Goal: Task Accomplishment & Management: Complete application form

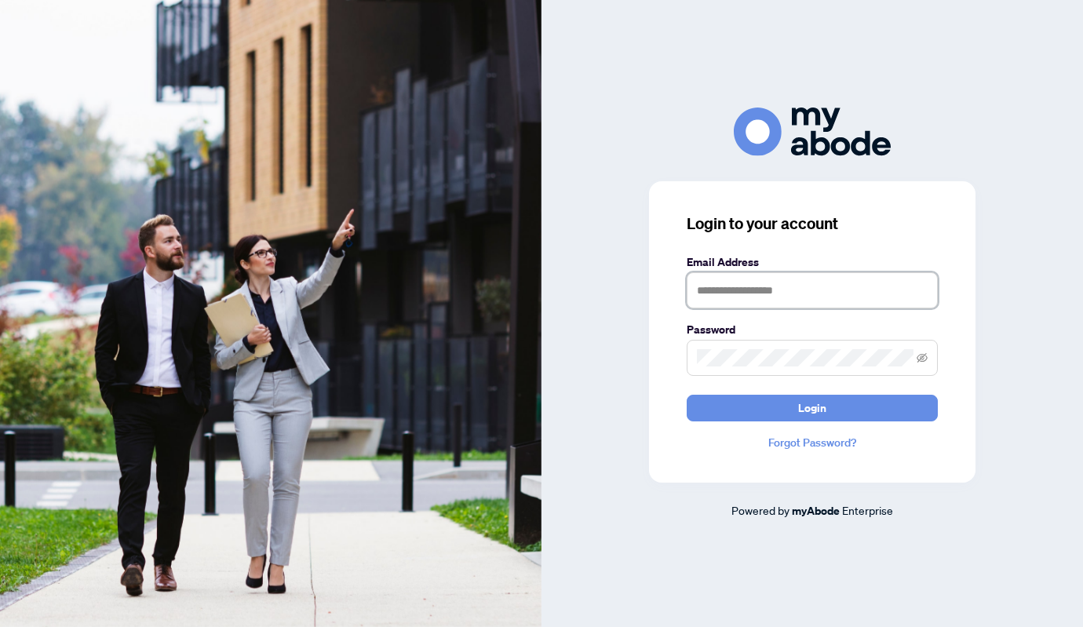
type input "**********"
click at [812, 407] on button "Login" at bounding box center [811, 408] width 251 height 27
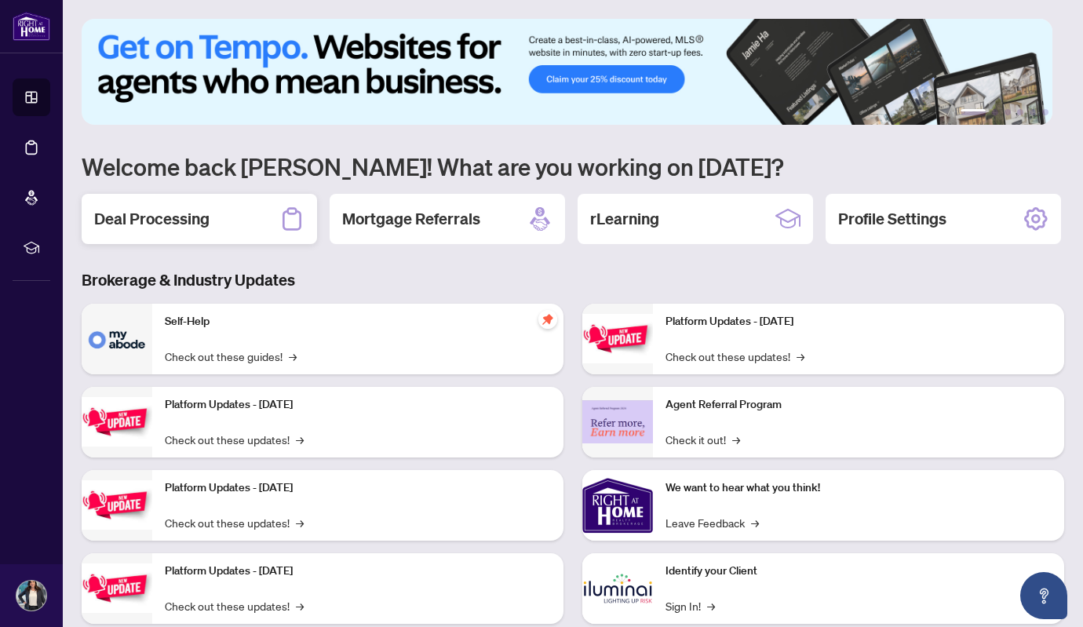
click at [184, 205] on div "Deal Processing" at bounding box center [199, 219] width 235 height 50
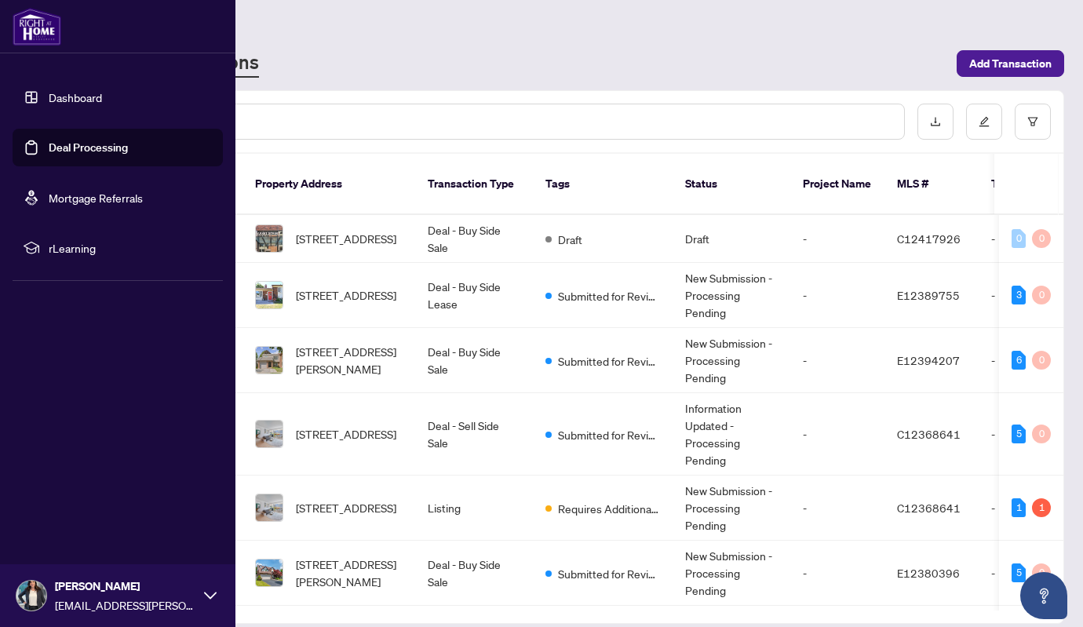
click at [49, 91] on link "Dashboard" at bounding box center [75, 97] width 53 height 14
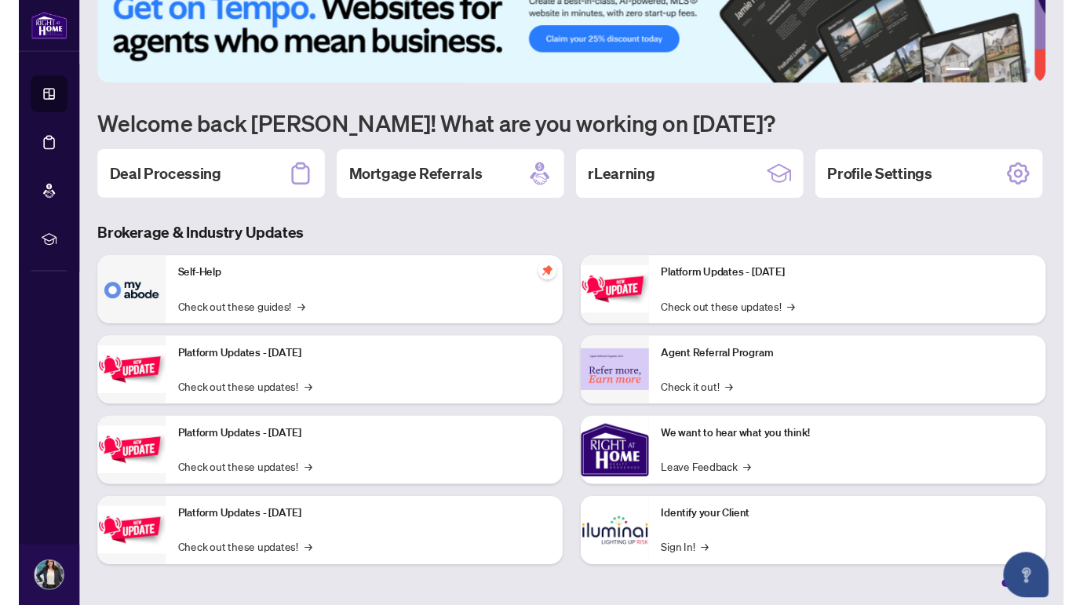
scroll to position [100, 0]
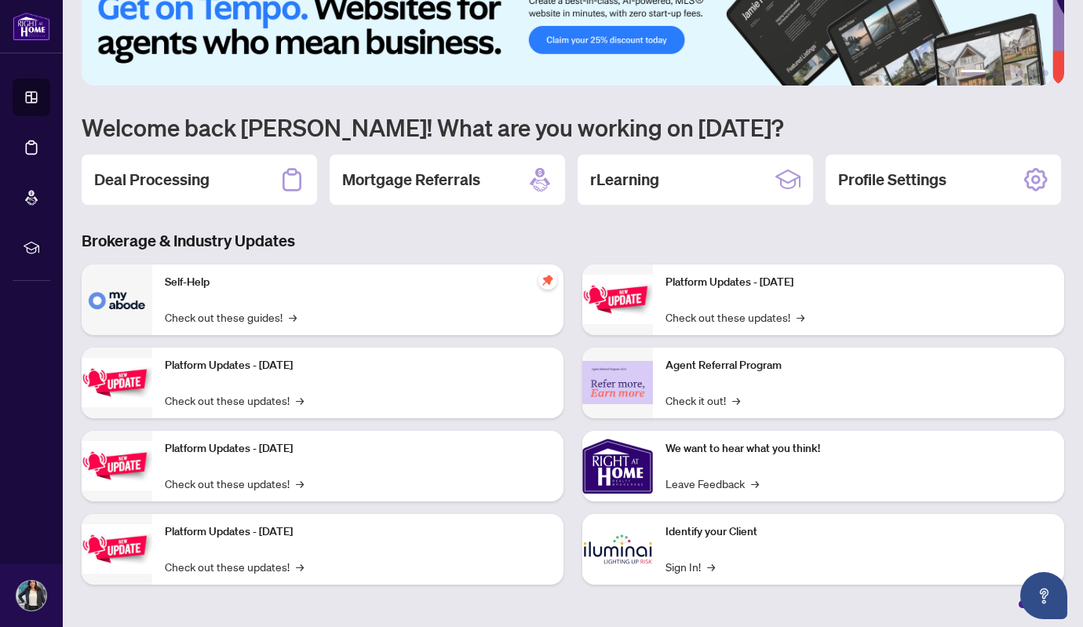
click at [657, 528] on div "Identify your Client Sign In! →" at bounding box center [858, 549] width 411 height 71
click at [675, 558] on link "Sign In! →" at bounding box center [689, 566] width 49 height 17
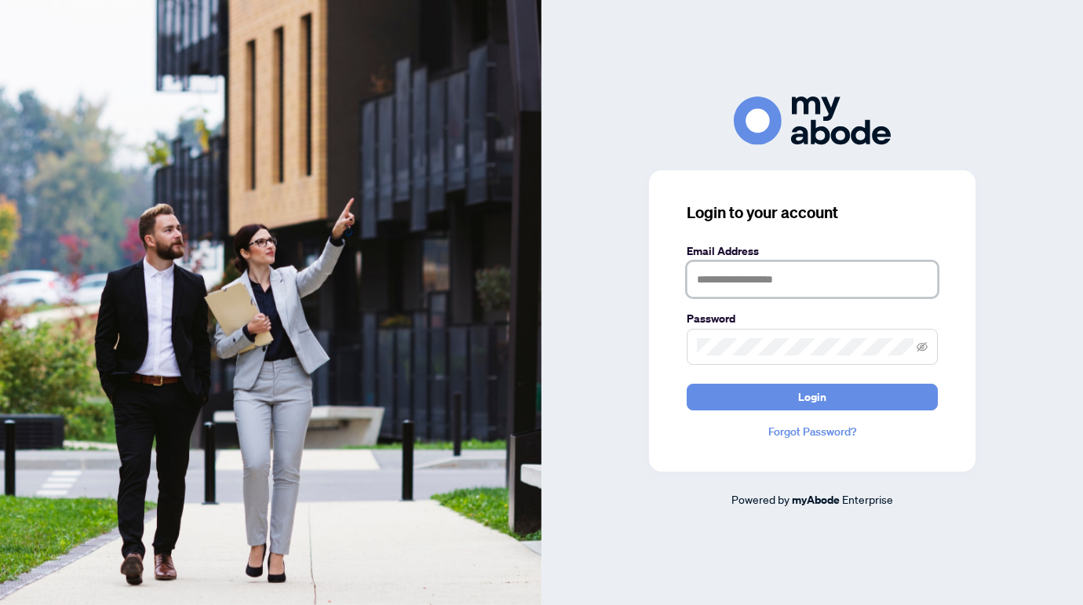
type input "**********"
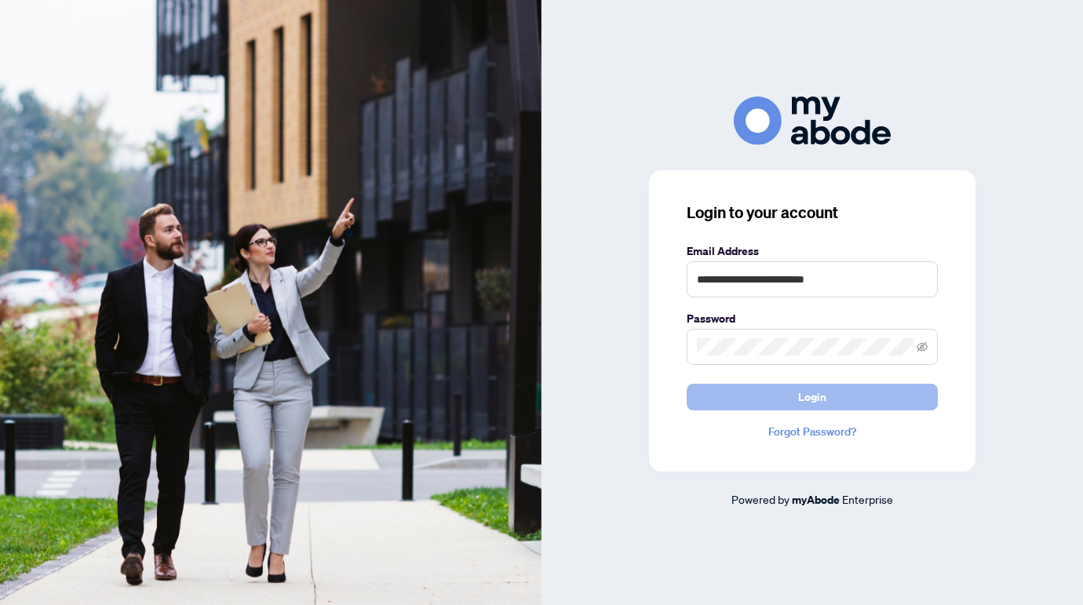
click at [780, 395] on button "Login" at bounding box center [811, 397] width 251 height 27
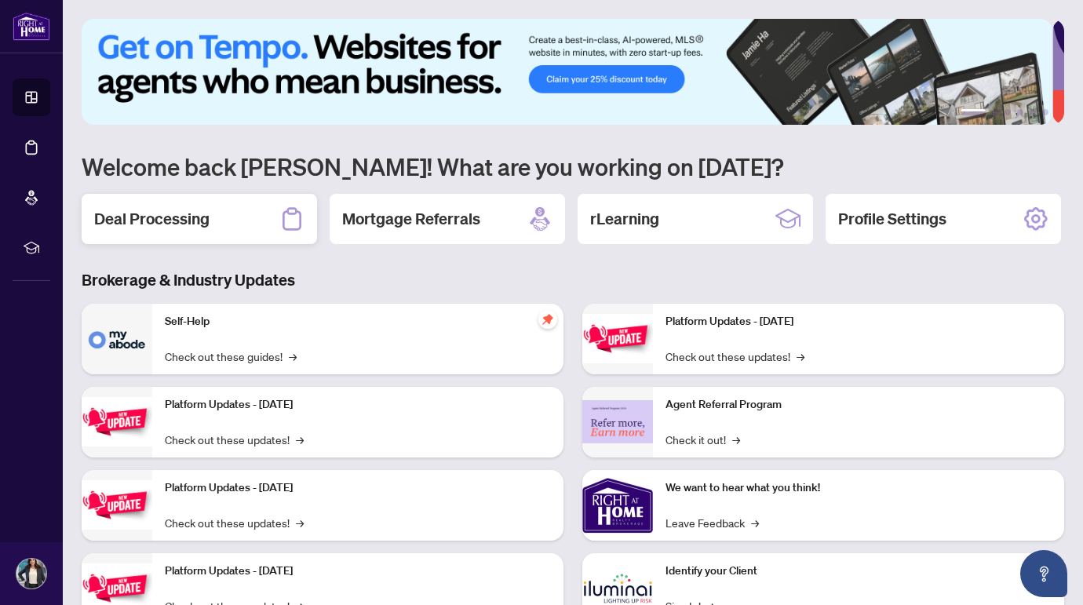
click at [163, 224] on h2 "Deal Processing" at bounding box center [151, 219] width 115 height 22
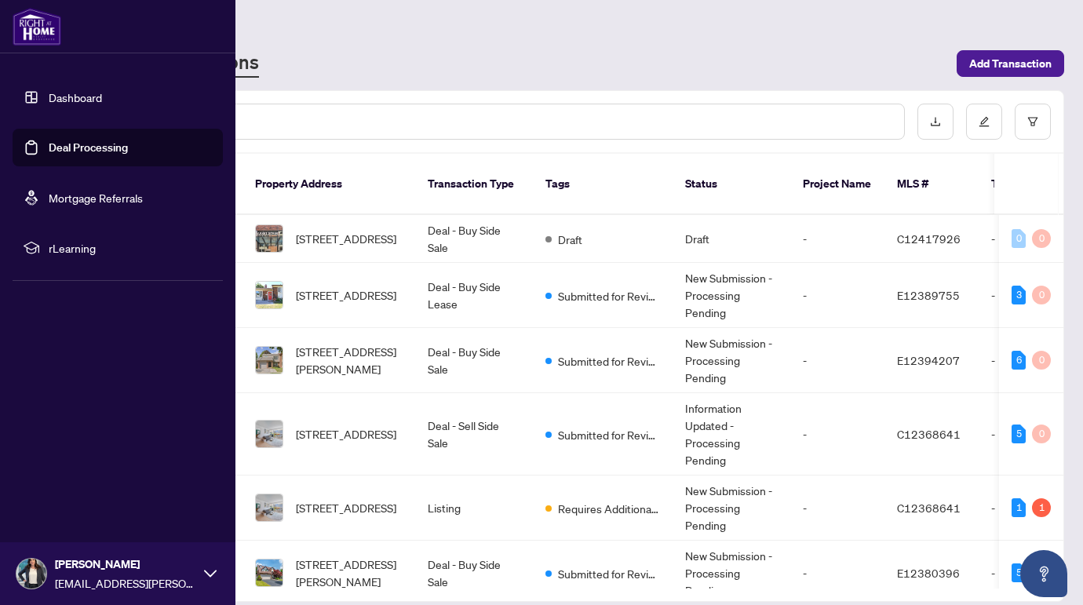
click at [49, 91] on link "Dashboard" at bounding box center [75, 97] width 53 height 14
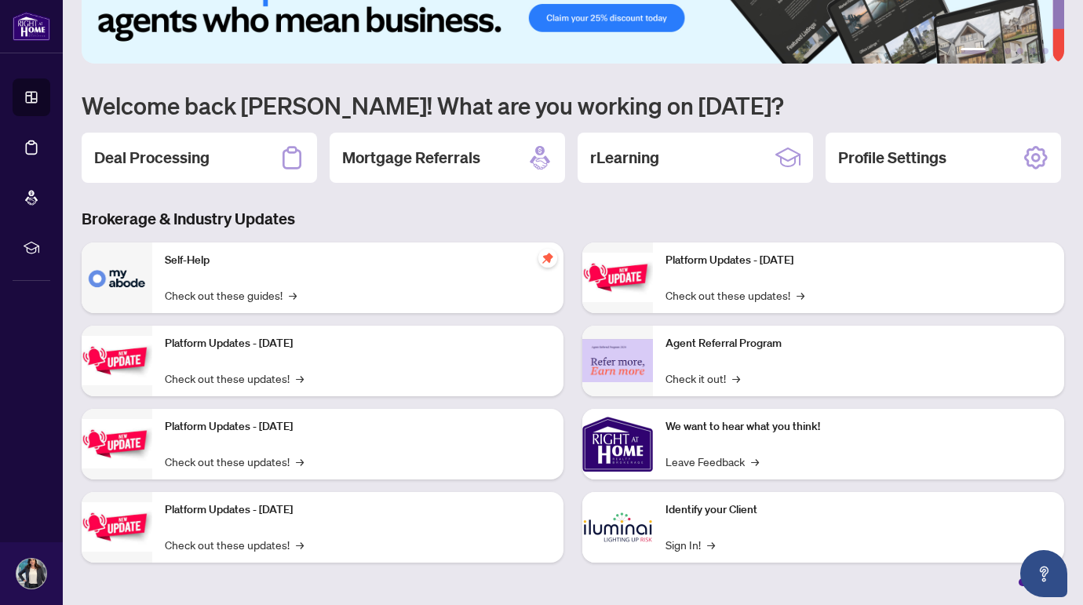
scroll to position [122, 0]
click at [675, 545] on link "Sign In! →" at bounding box center [689, 544] width 49 height 17
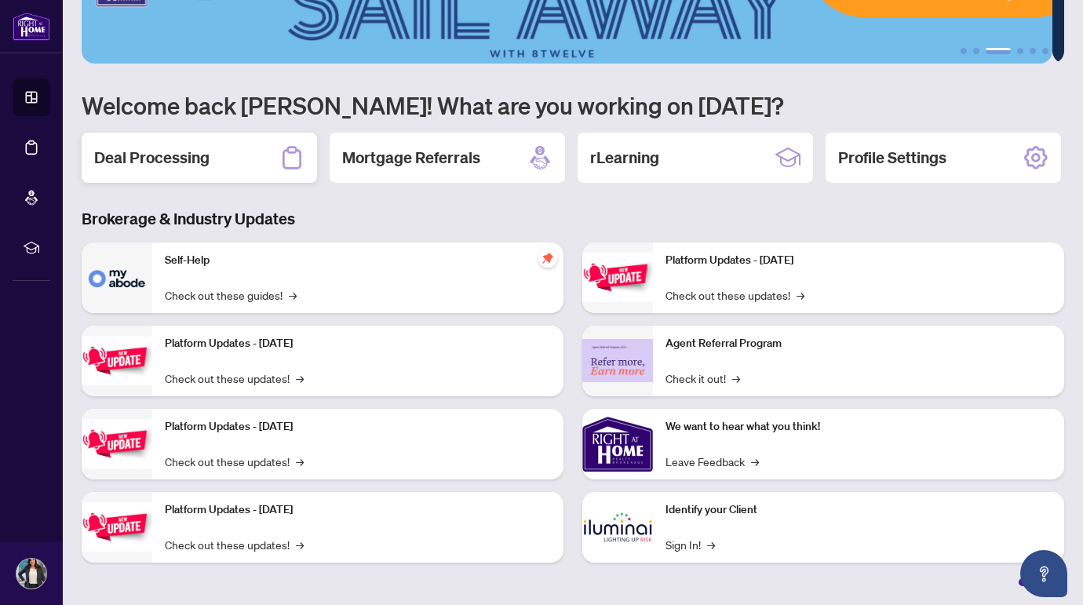
click at [200, 147] on h2 "Deal Processing" at bounding box center [151, 158] width 115 height 22
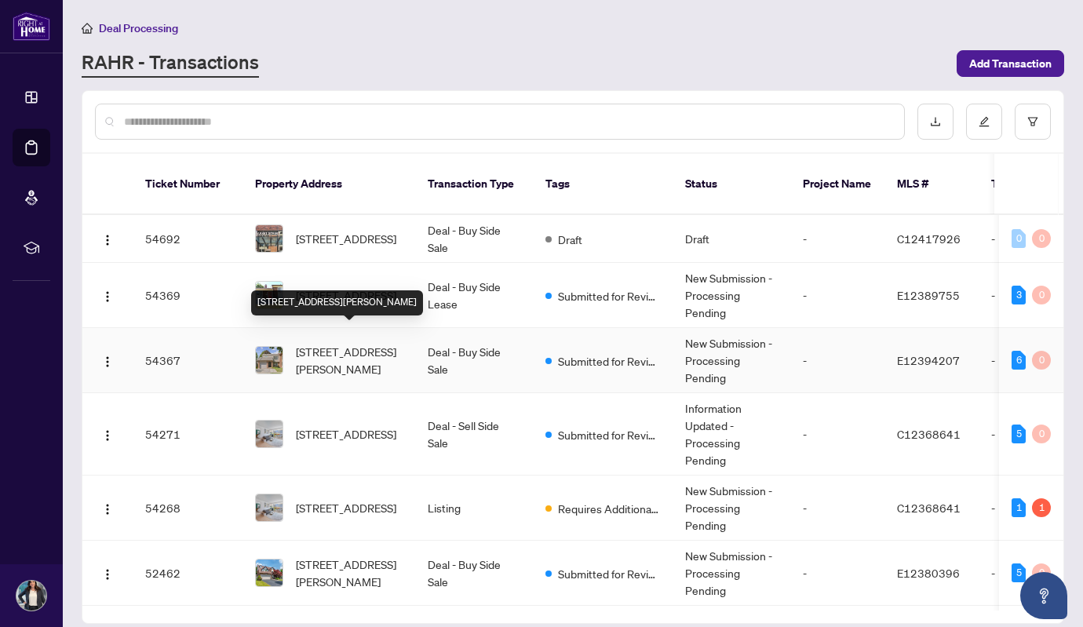
click at [342, 343] on span "[STREET_ADDRESS][PERSON_NAME]" at bounding box center [349, 360] width 107 height 35
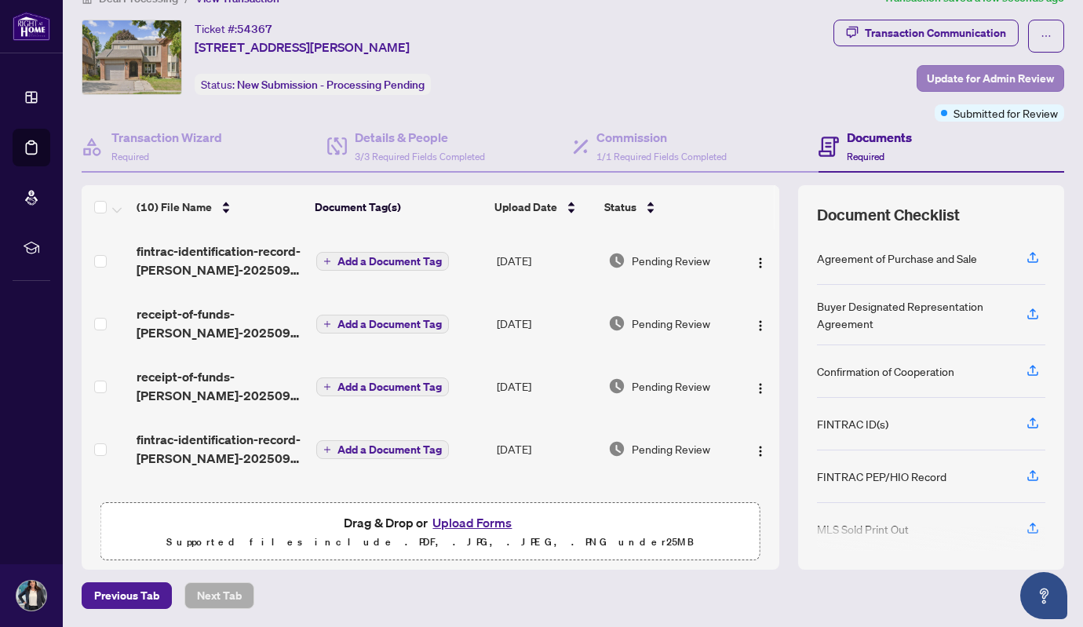
click at [945, 78] on span "Update for Admin Review" at bounding box center [989, 78] width 127 height 25
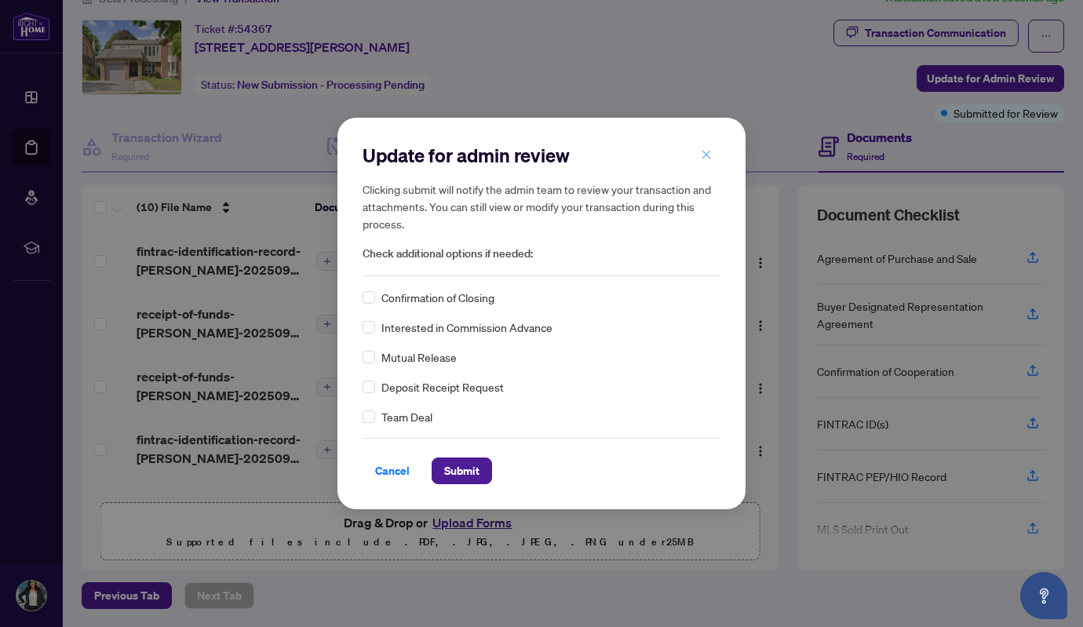
click at [704, 152] on icon "close" at bounding box center [706, 154] width 9 height 9
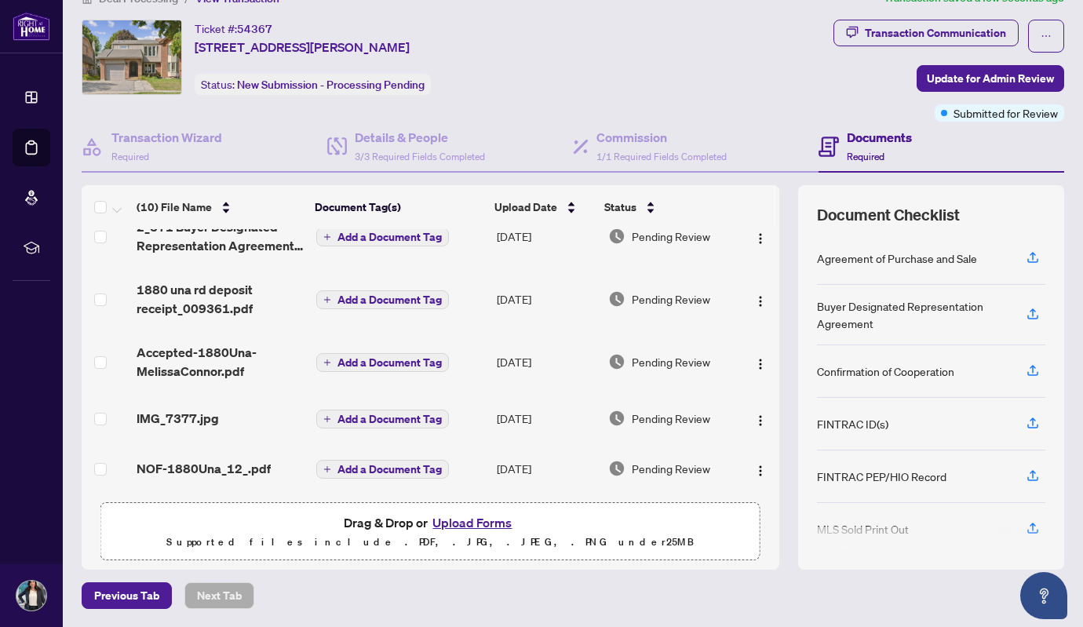
scroll to position [343, 0]
click at [897, 309] on div "Buyer Designated Representation Agreement" at bounding box center [912, 314] width 191 height 35
click at [877, 253] on div "Agreement of Purchase and Sale" at bounding box center [897, 257] width 160 height 17
click at [957, 82] on span "Update for Admin Review" at bounding box center [989, 78] width 127 height 25
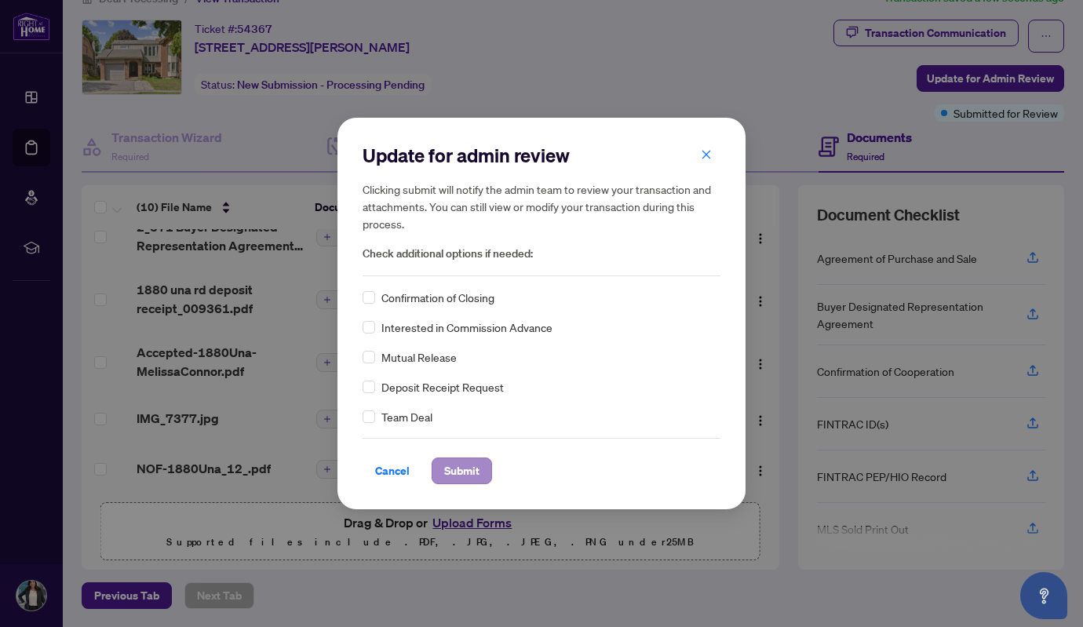
click at [464, 477] on span "Submit" at bounding box center [461, 470] width 35 height 25
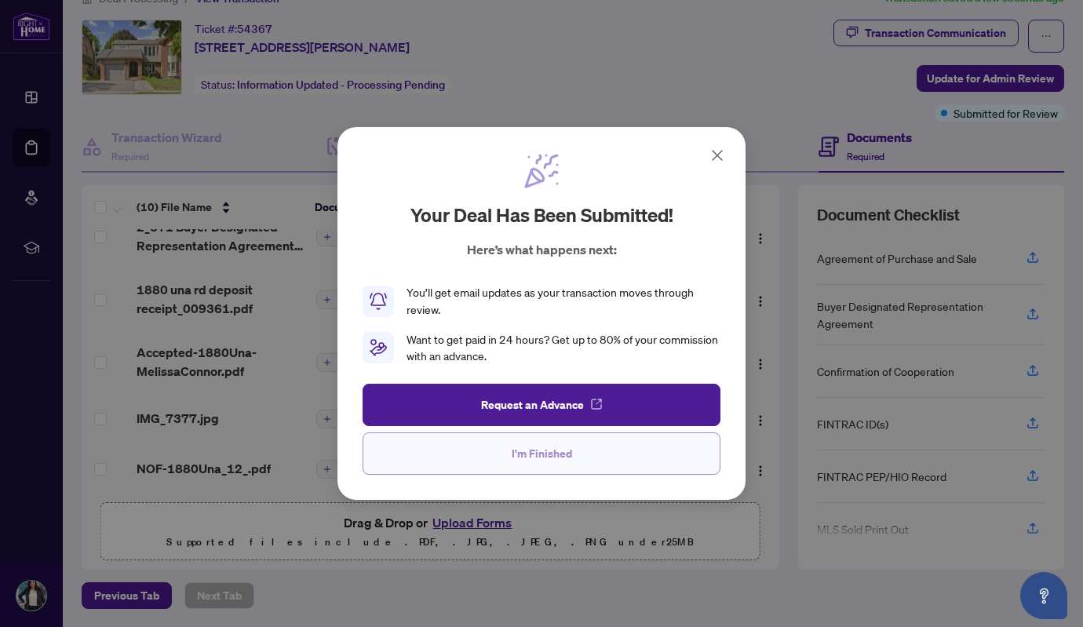
click at [537, 460] on span "I'm Finished" at bounding box center [541, 453] width 60 height 25
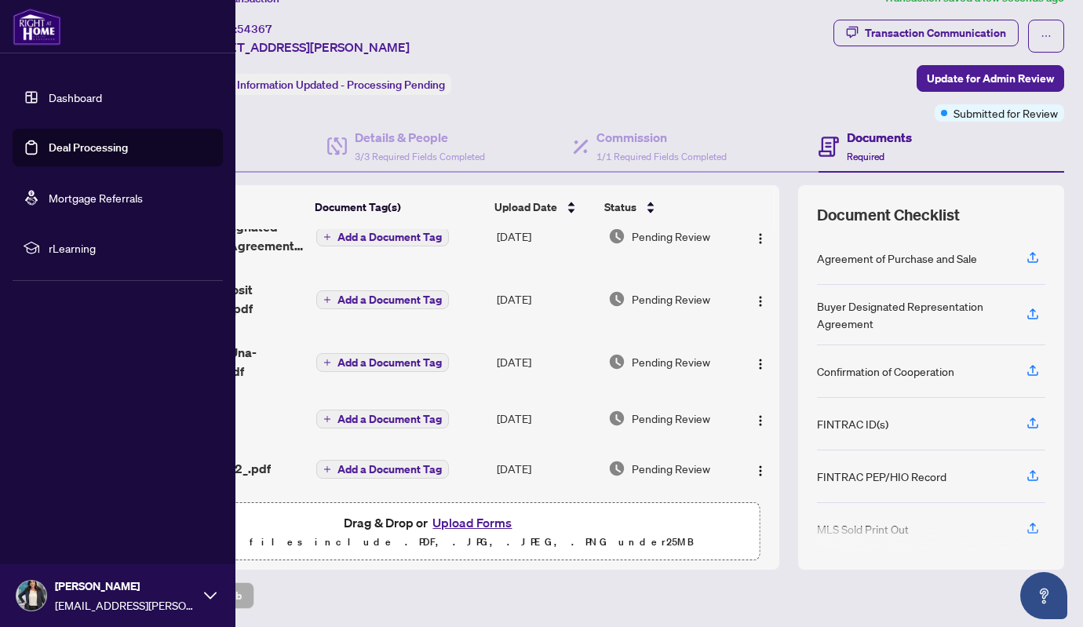
click at [49, 101] on link "Dashboard" at bounding box center [75, 97] width 53 height 14
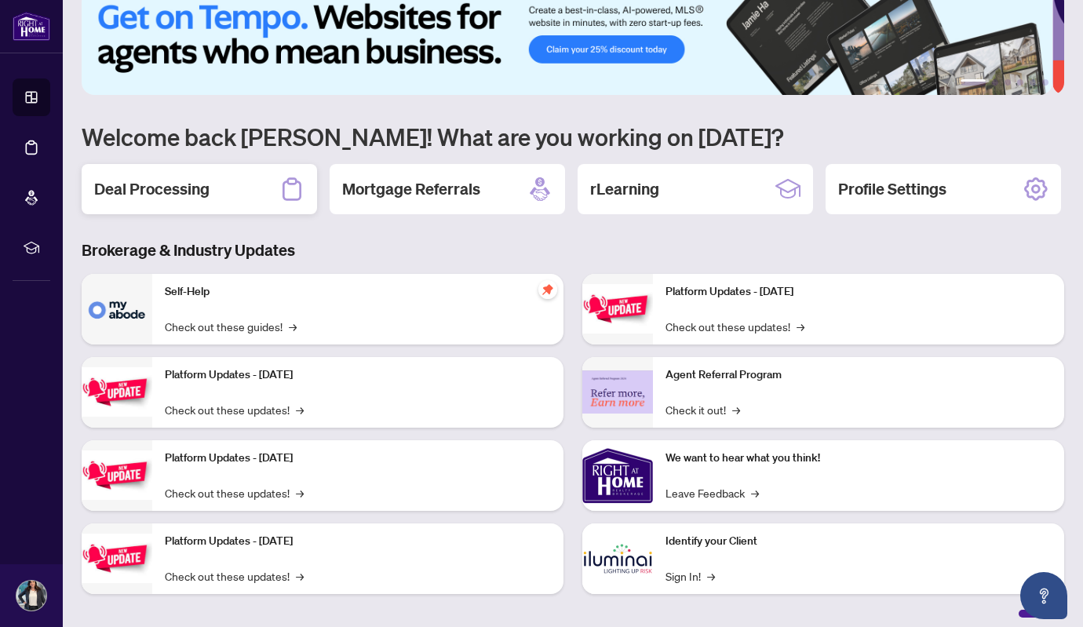
click at [204, 191] on h2 "Deal Processing" at bounding box center [151, 189] width 115 height 22
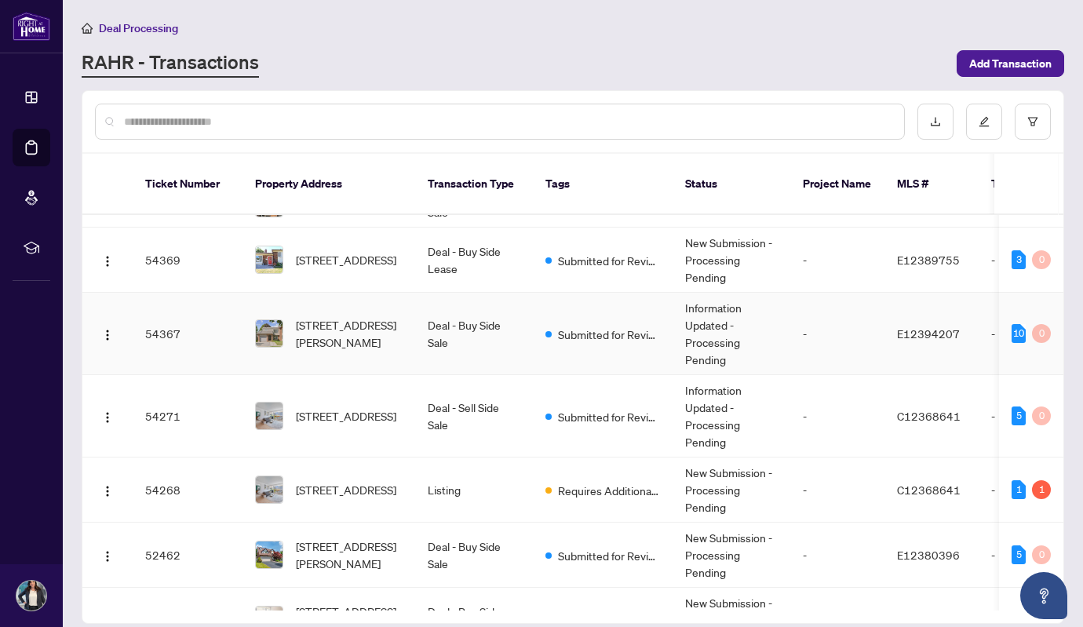
scroll to position [0, 2]
click at [352, 480] on span "[STREET_ADDRESS]" at bounding box center [344, 488] width 100 height 17
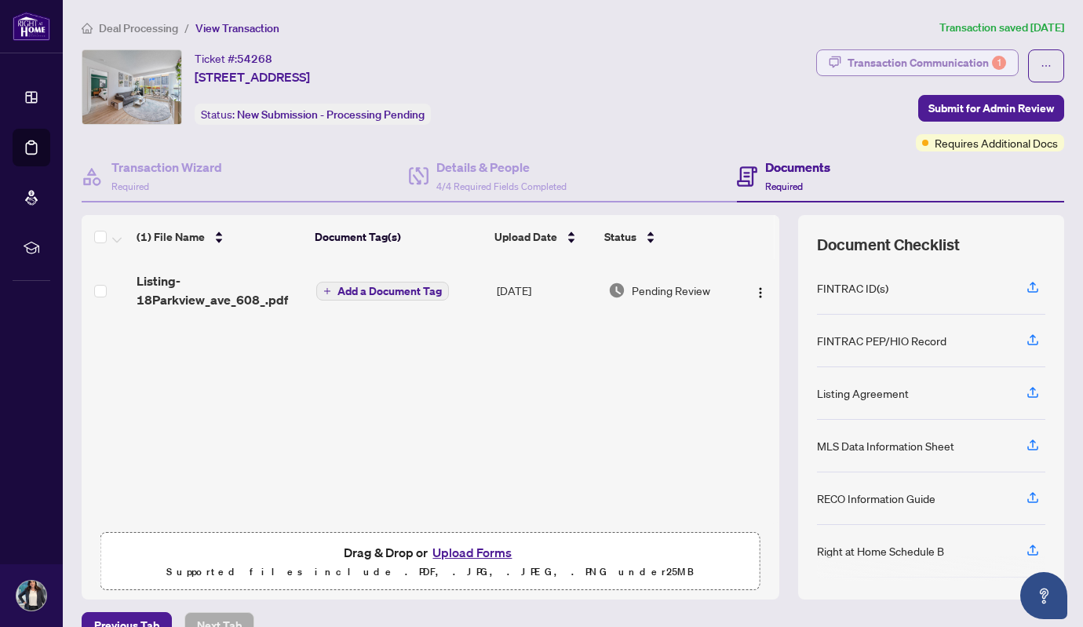
click at [848, 56] on div "Transaction Communication 1" at bounding box center [926, 62] width 158 height 25
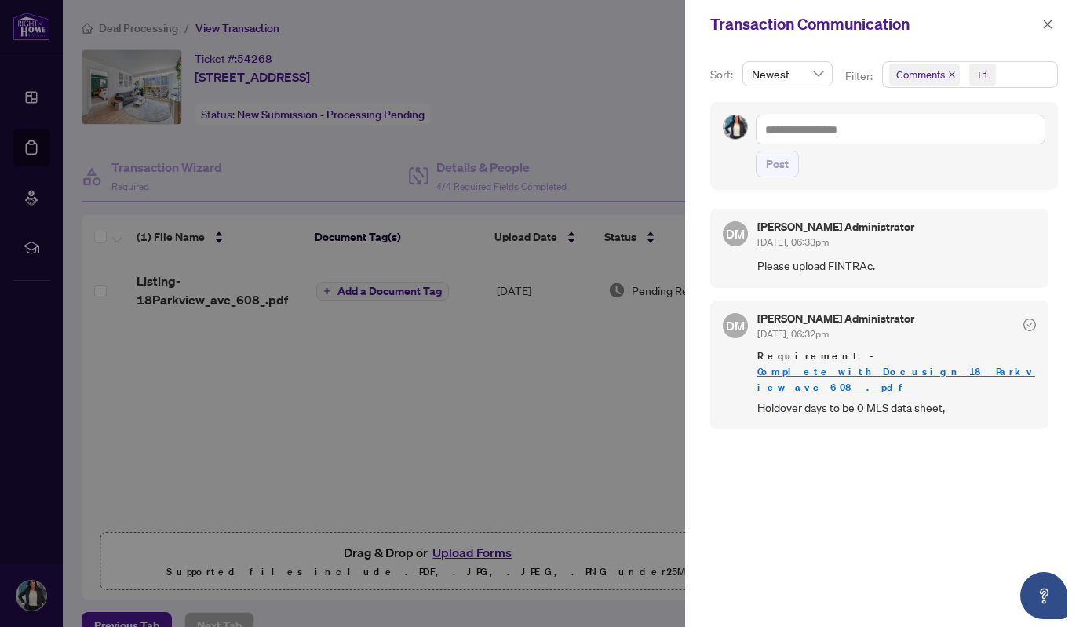
click at [544, 428] on div at bounding box center [541, 313] width 1083 height 627
click at [1046, 22] on icon "close" at bounding box center [1047, 24] width 11 height 11
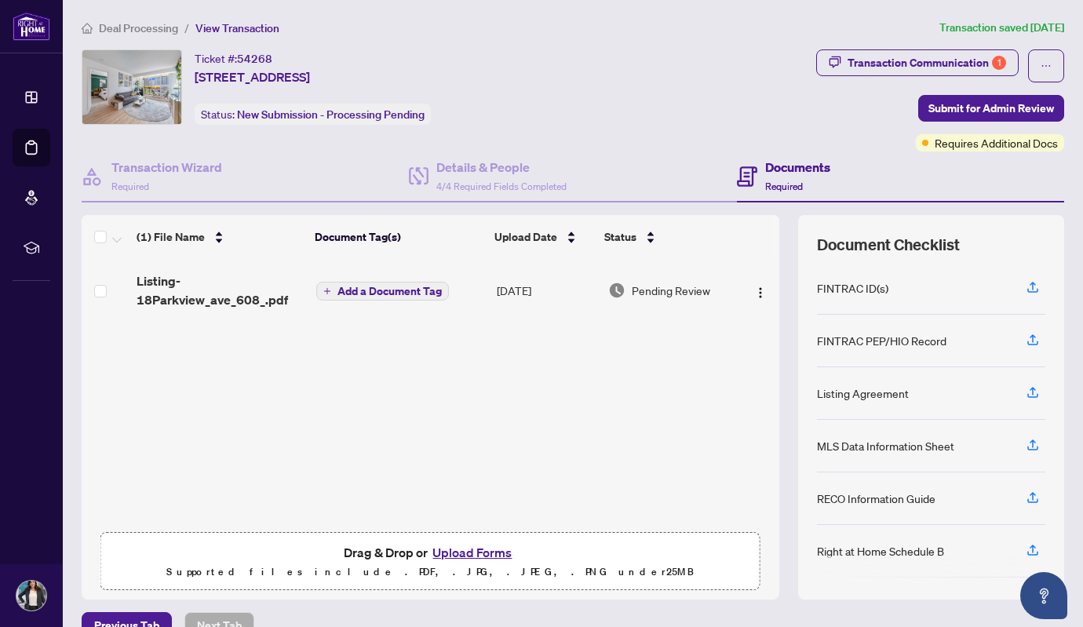
click at [602, 118] on div "Ticket #: 54268 608-18 Parkview Ave, Toronto, Ontario M2N 7H7, Canada Status: N…" at bounding box center [446, 86] width 728 height 75
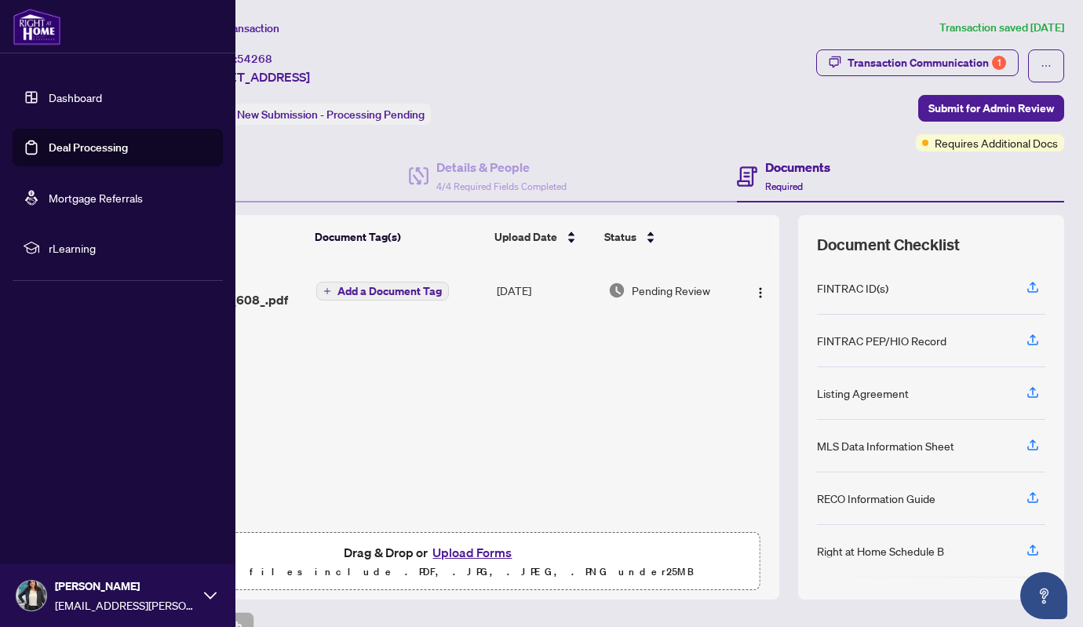
click at [49, 101] on link "Dashboard" at bounding box center [75, 97] width 53 height 14
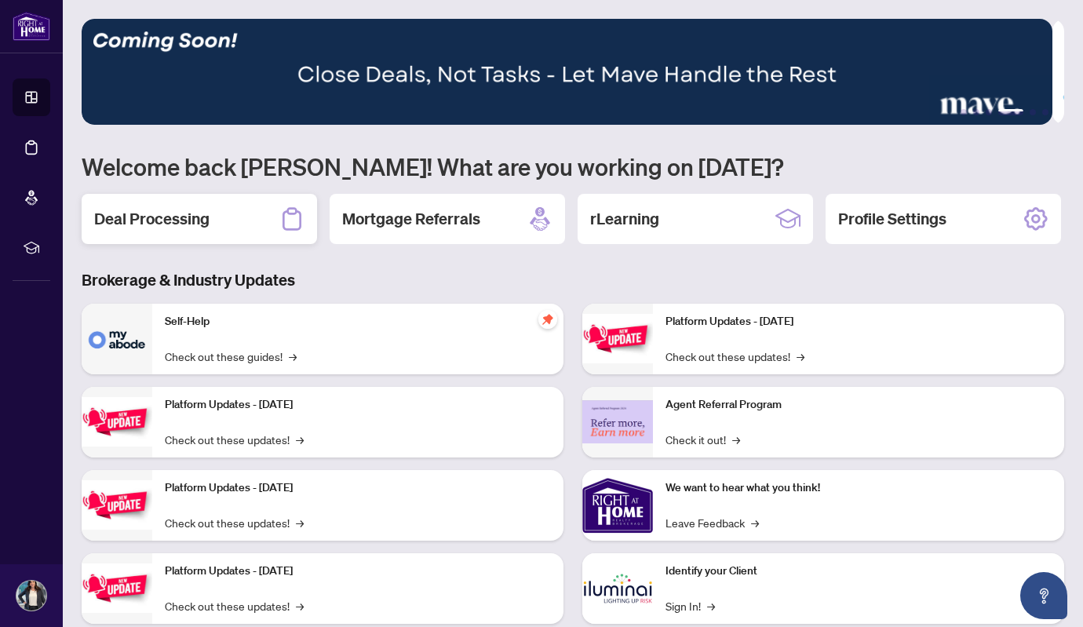
click at [217, 220] on div "Deal Processing" at bounding box center [199, 219] width 235 height 50
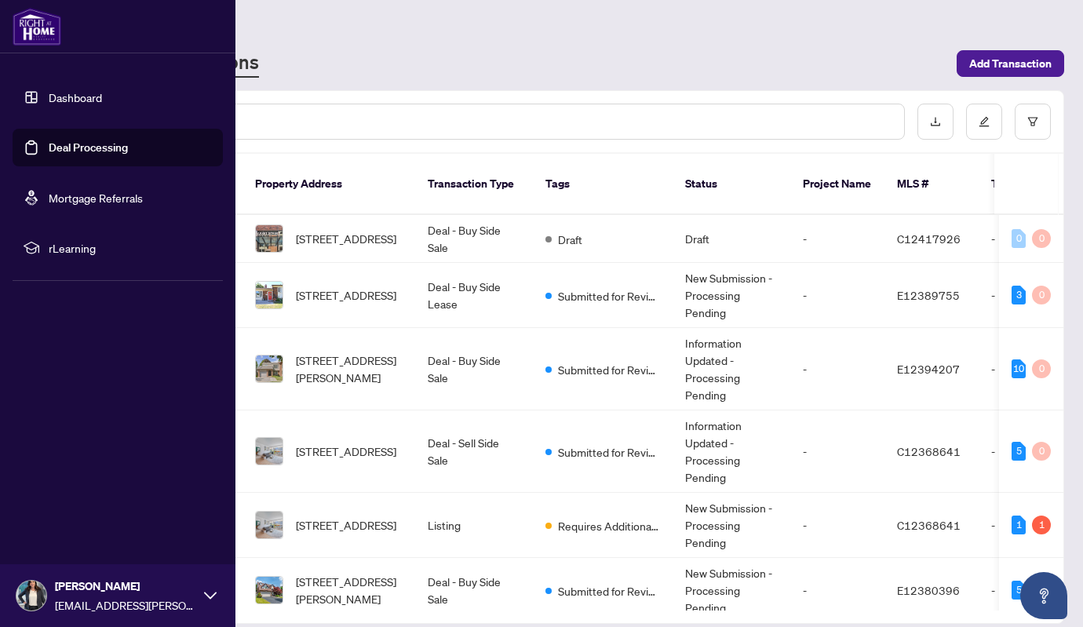
click at [49, 93] on link "Dashboard" at bounding box center [75, 97] width 53 height 14
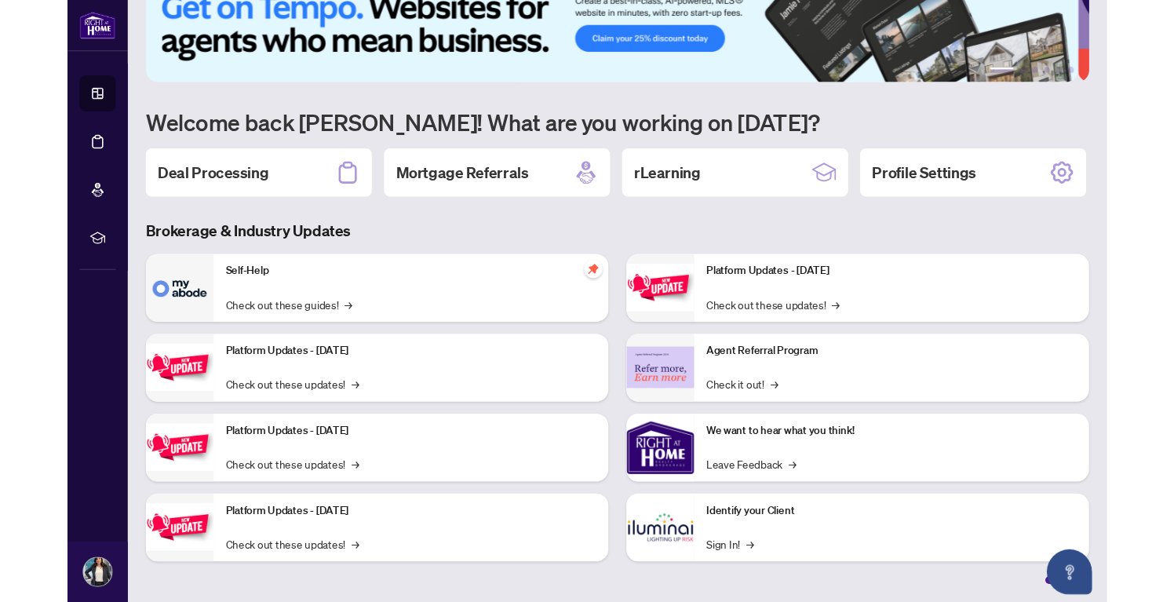
scroll to position [100, 0]
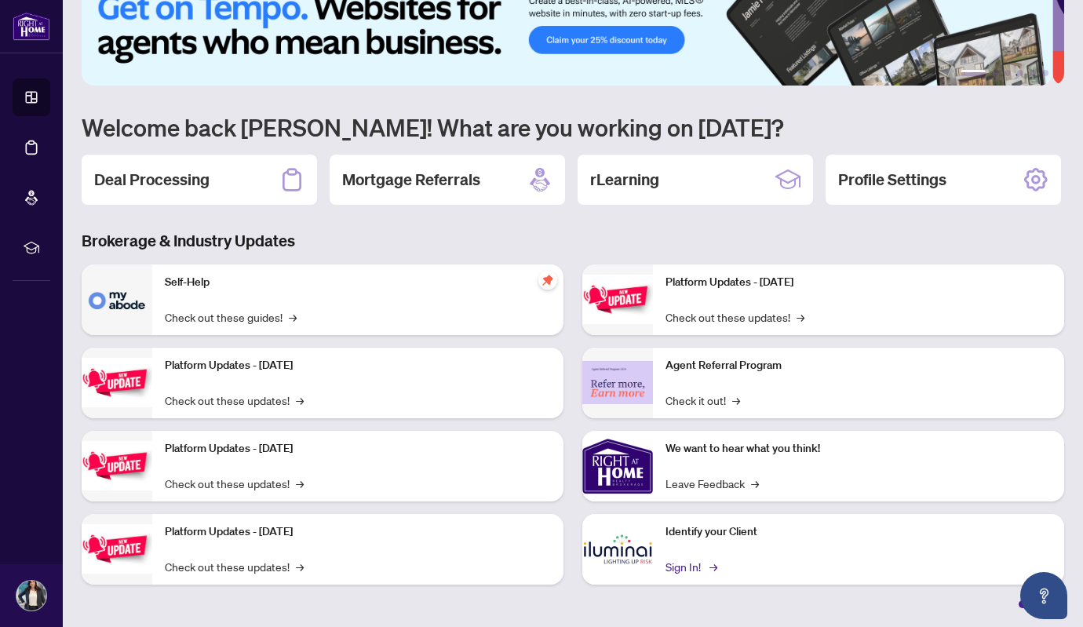
click at [679, 567] on link "Sign In! →" at bounding box center [689, 566] width 49 height 17
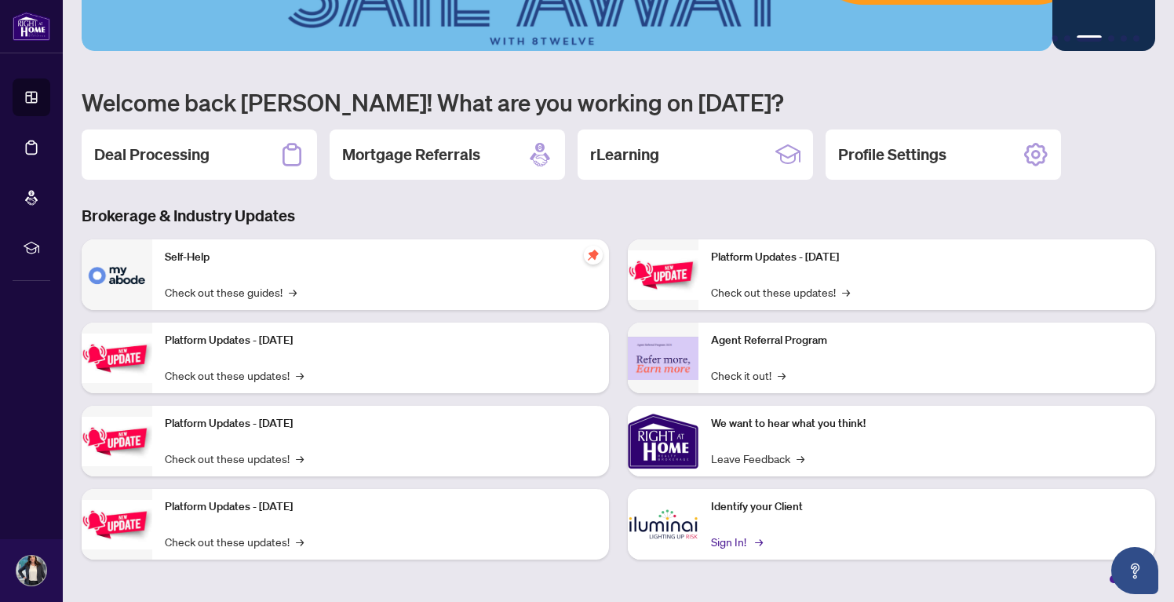
scroll to position [73, 0]
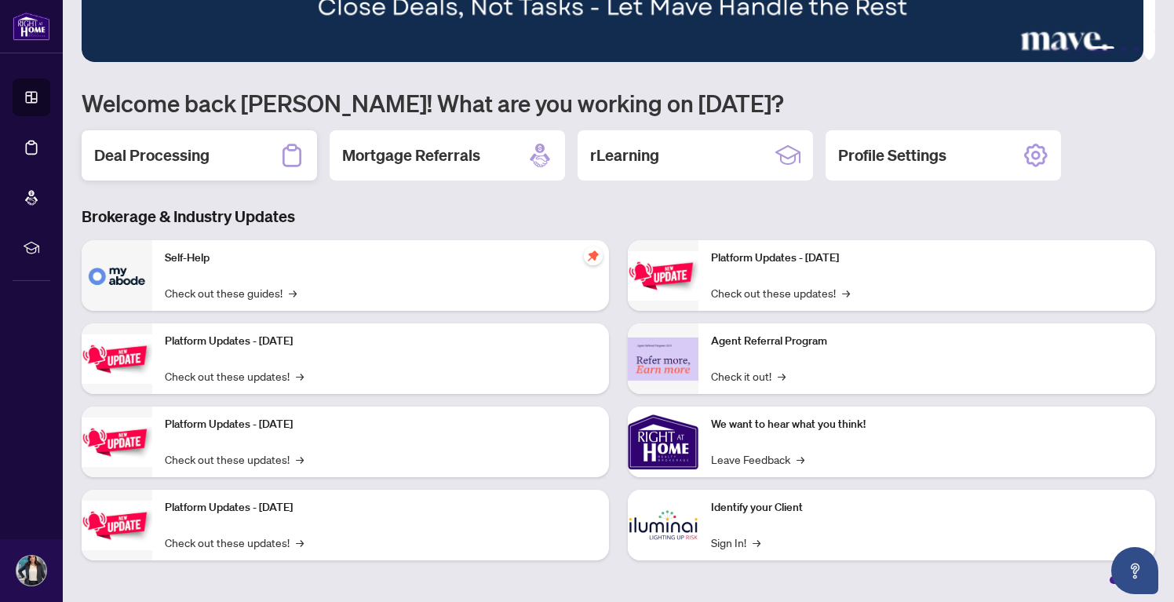
click at [184, 151] on h2 "Deal Processing" at bounding box center [151, 155] width 115 height 22
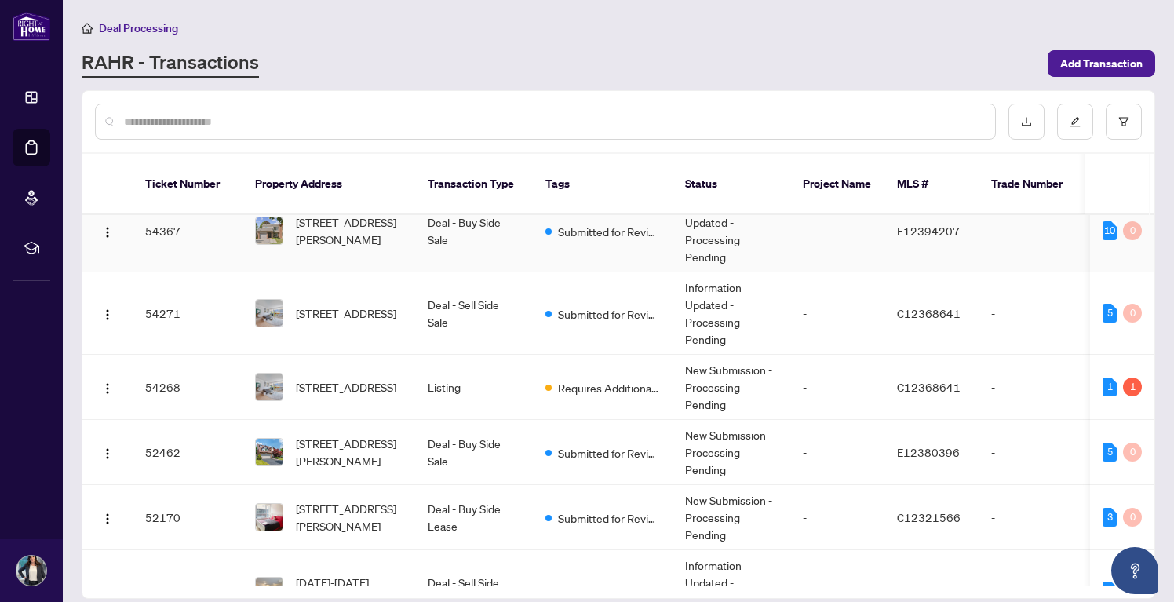
scroll to position [139, 0]
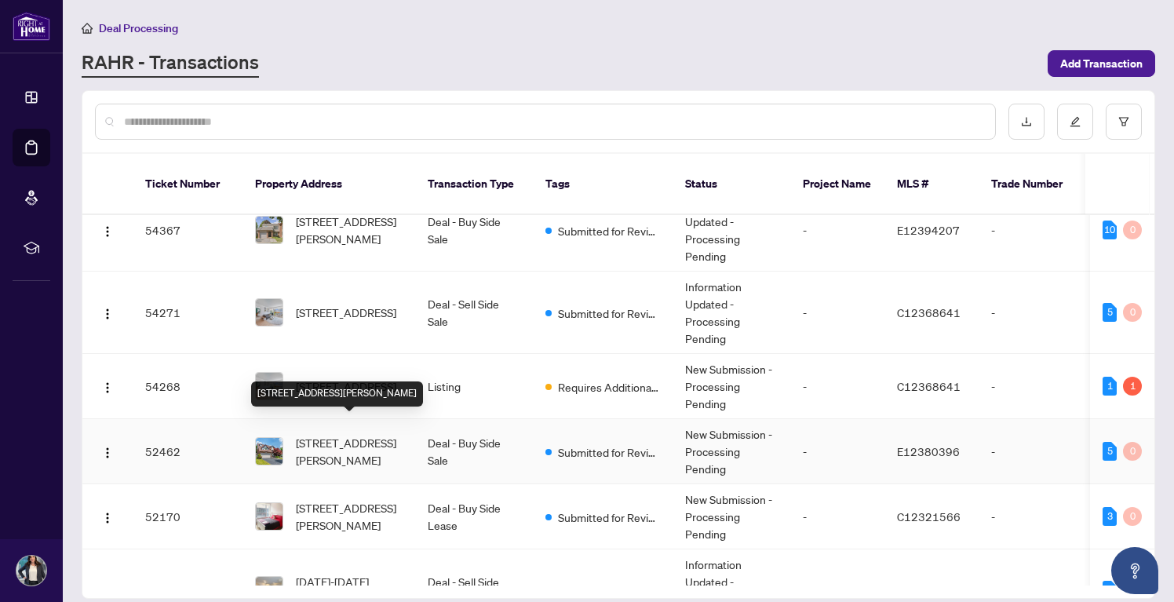
click at [330, 434] on span "[STREET_ADDRESS][PERSON_NAME]" at bounding box center [349, 451] width 107 height 35
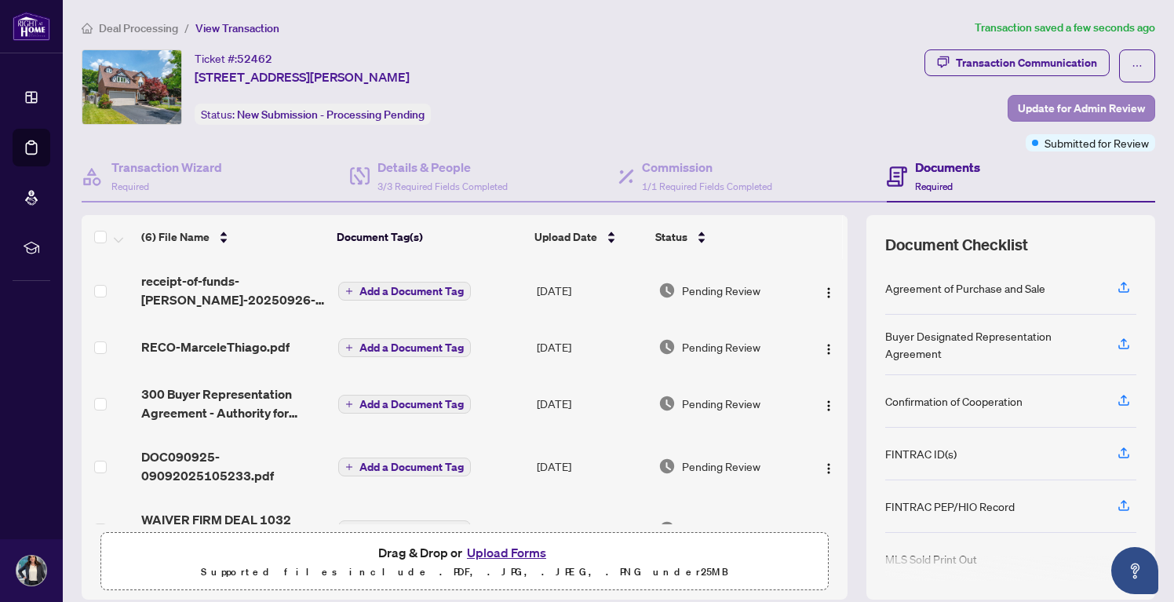
click at [1029, 111] on span "Update for Admin Review" at bounding box center [1080, 108] width 127 height 25
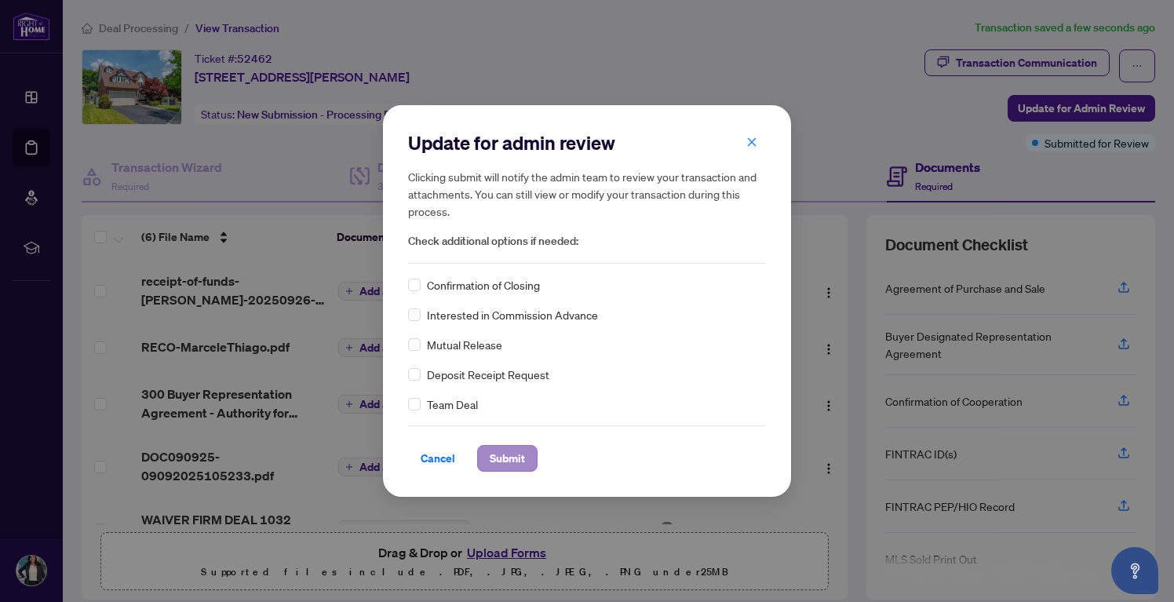
click at [512, 457] on span "Submit" at bounding box center [506, 458] width 35 height 25
